Goal: Information Seeking & Learning: Learn about a topic

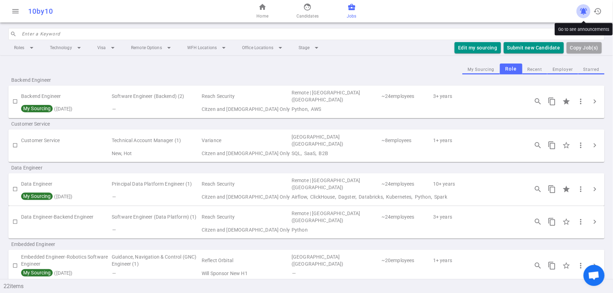
click at [581, 12] on span "notifications_active" at bounding box center [583, 11] width 8 height 8
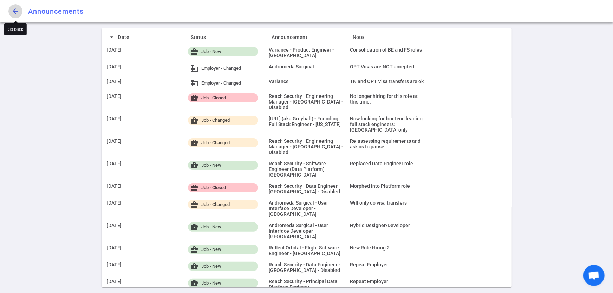
click at [13, 12] on span "arrow_back" at bounding box center [15, 11] width 8 height 8
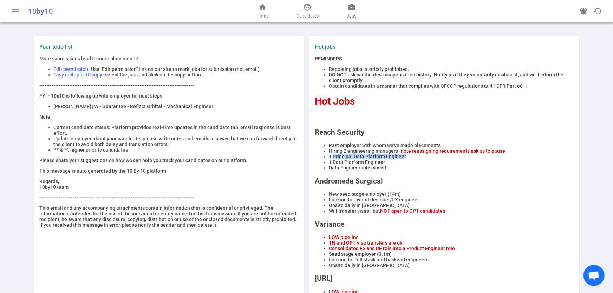
drag, startPoint x: 404, startPoint y: 161, endPoint x: 330, endPoint y: 162, distance: 74.5
click at [330, 160] on li "1 Principal Data Platform Engineer" at bounding box center [451, 157] width 245 height 6
copy li "Principal Data Platform Engineer"
click at [305, 11] on span "face" at bounding box center [308, 7] width 8 height 8
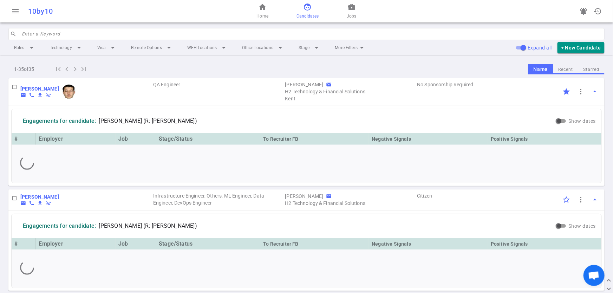
click at [563, 70] on button "Recent" at bounding box center [565, 69] width 25 height 9
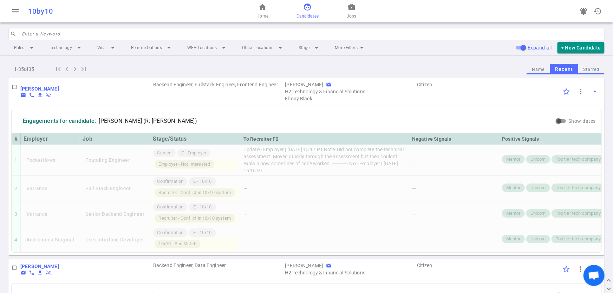
scroll to position [49, 0]
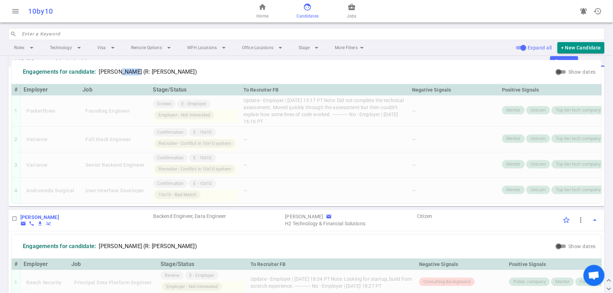
drag, startPoint x: 133, startPoint y: 71, endPoint x: 117, endPoint y: 72, distance: 15.9
click at [117, 72] on span "[PERSON_NAME] (R: [PERSON_NAME])" at bounding box center [148, 72] width 98 height 7
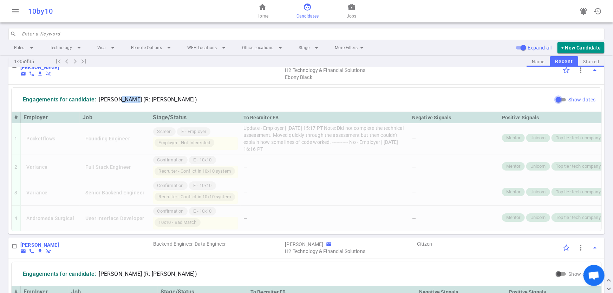
click at [556, 99] on input "Show dates" at bounding box center [558, 100] width 25 height 8
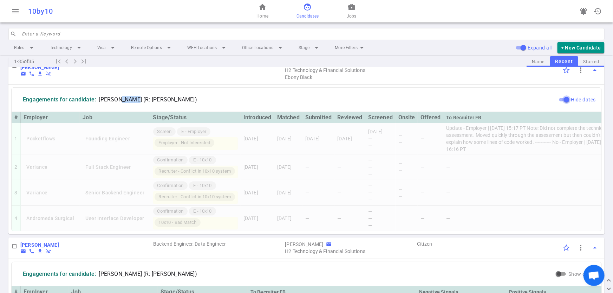
click at [559, 99] on input "Hide dates" at bounding box center [566, 100] width 25 height 8
checkbox input "false"
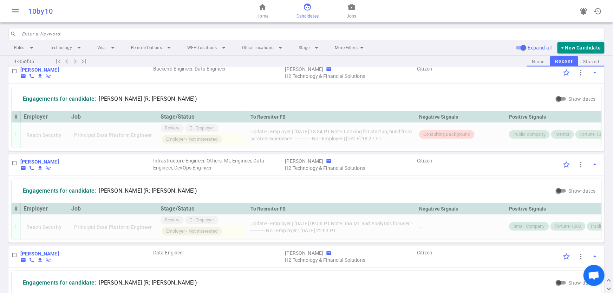
scroll to position [169, 0]
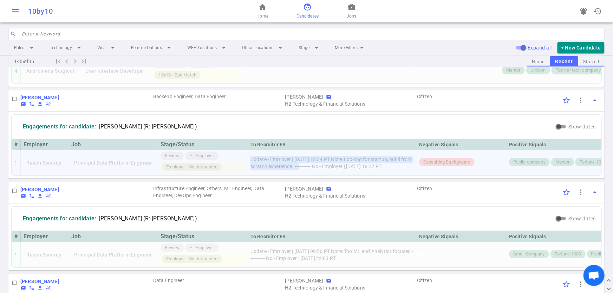
drag, startPoint x: 248, startPoint y: 159, endPoint x: 315, endPoint y: 167, distance: 67.2
click at [315, 167] on td "Update - Employer | [DATE] 18:34 PT Note: Looking for startup, build from scrat…" at bounding box center [332, 162] width 169 height 25
copy td "Update - Employer | [DATE] 18:34 PT Note: Looking for startup, build from scrat…"
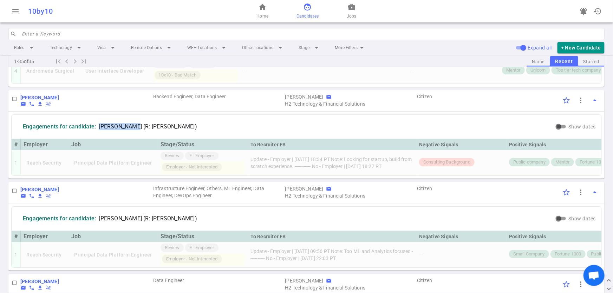
drag, startPoint x: 130, startPoint y: 132, endPoint x: 98, endPoint y: 130, distance: 32.4
click at [98, 130] on div "Engagements for candidate: [PERSON_NAME] (R: [PERSON_NAME])" at bounding box center [110, 127] width 186 height 18
copy span "[PERSON_NAME]"
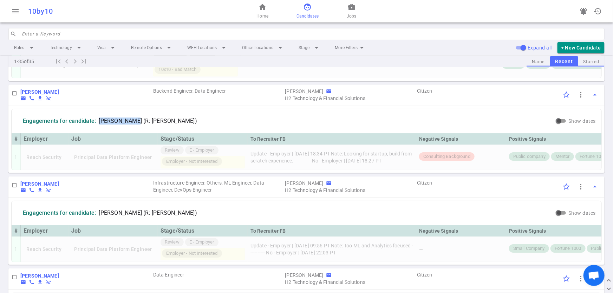
scroll to position [0, 0]
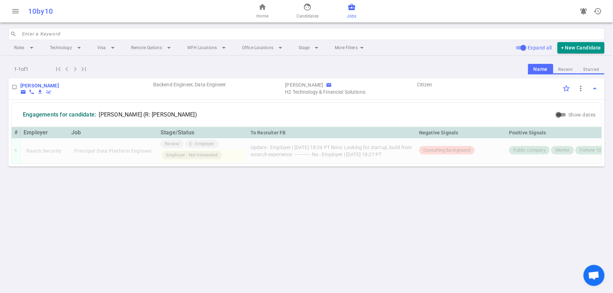
click at [352, 18] on span "Jobs" at bounding box center [351, 16] width 9 height 7
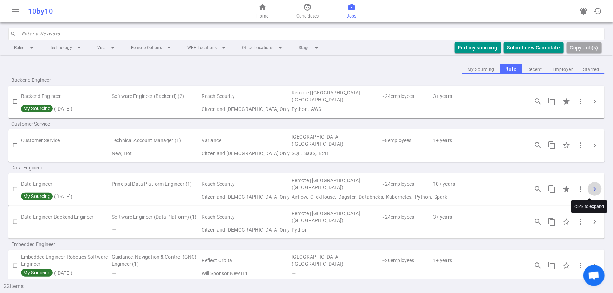
click at [591, 189] on span "chevron_right" at bounding box center [595, 189] width 8 height 8
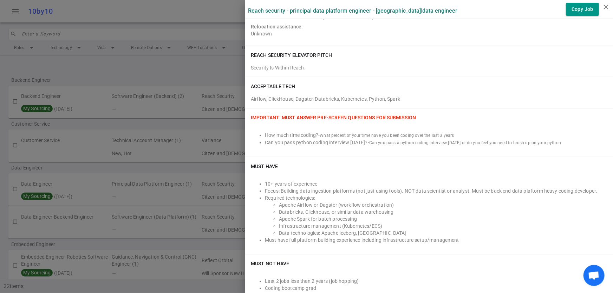
scroll to position [139, 0]
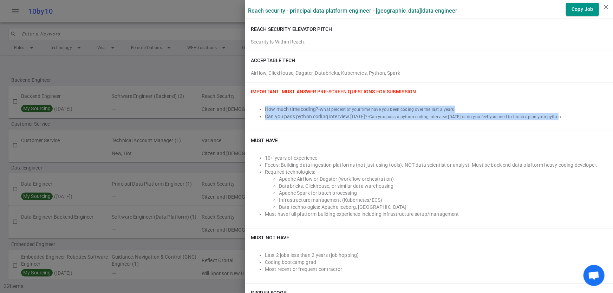
drag, startPoint x: 568, startPoint y: 117, endPoint x: 257, endPoint y: 100, distance: 311.4
click at [257, 100] on div "How much time coding? - What percent of your time have you been coding over the…" at bounding box center [429, 109] width 357 height 22
copy ul "How much time coding? - What percent of your time have you been coding over the…"
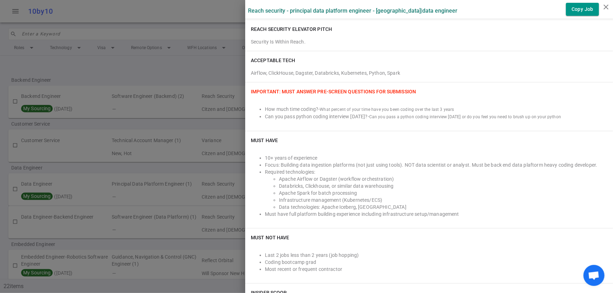
click at [245, 89] on div "IMPORTANT: Must Answer Pre-screen Questions for Submission How much time coding…" at bounding box center [429, 107] width 368 height 48
drag, startPoint x: 244, startPoint y: 89, endPoint x: 556, endPoint y: 118, distance: 312.7
click at [556, 118] on div "IMPORTANT: Must Answer Pre-screen Questions for Submission How much time coding…" at bounding box center [429, 107] width 368 height 48
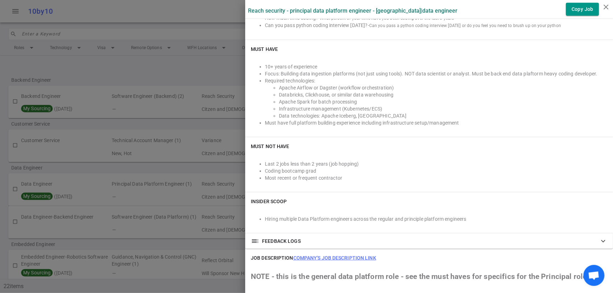
scroll to position [229, 0]
click at [267, 236] on div "toc FEEDBACK LOGS expand_more" at bounding box center [429, 242] width 368 height 15
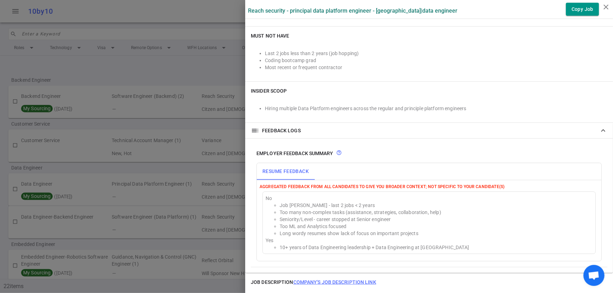
scroll to position [376, 0]
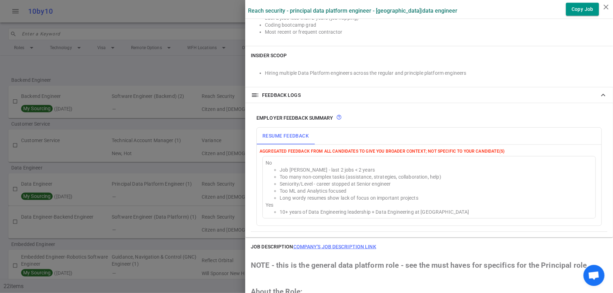
click at [295, 134] on button "Resume Feedback" at bounding box center [286, 136] width 58 height 17
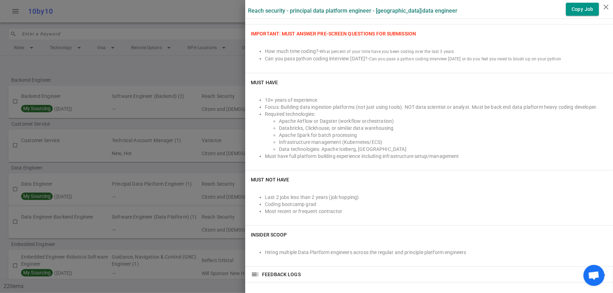
scroll to position [180, 0]
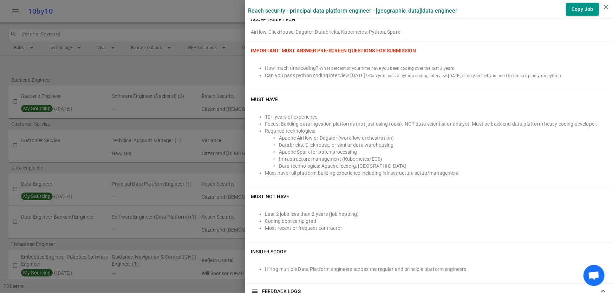
click at [180, 69] on div at bounding box center [306, 146] width 613 height 293
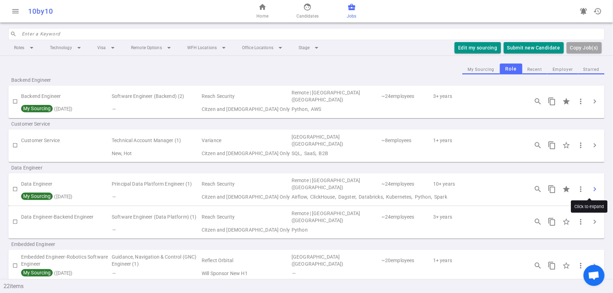
click at [591, 187] on span "chevron_right" at bounding box center [595, 189] width 8 height 8
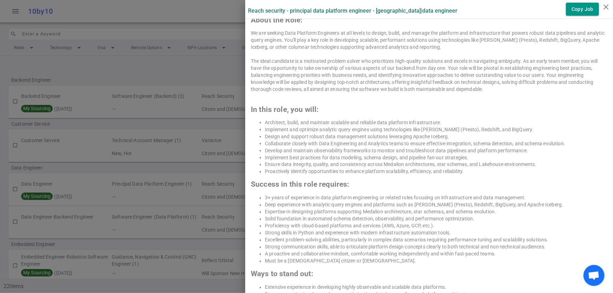
scroll to position [770, 0]
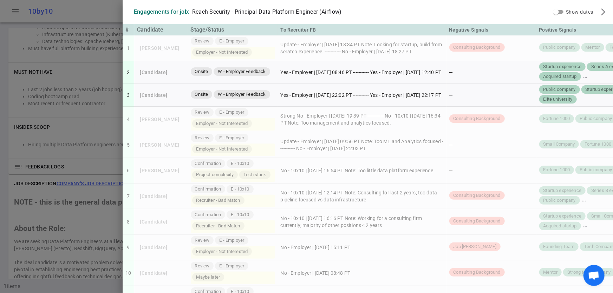
scroll to position [359, 0]
